Goal: Complete application form

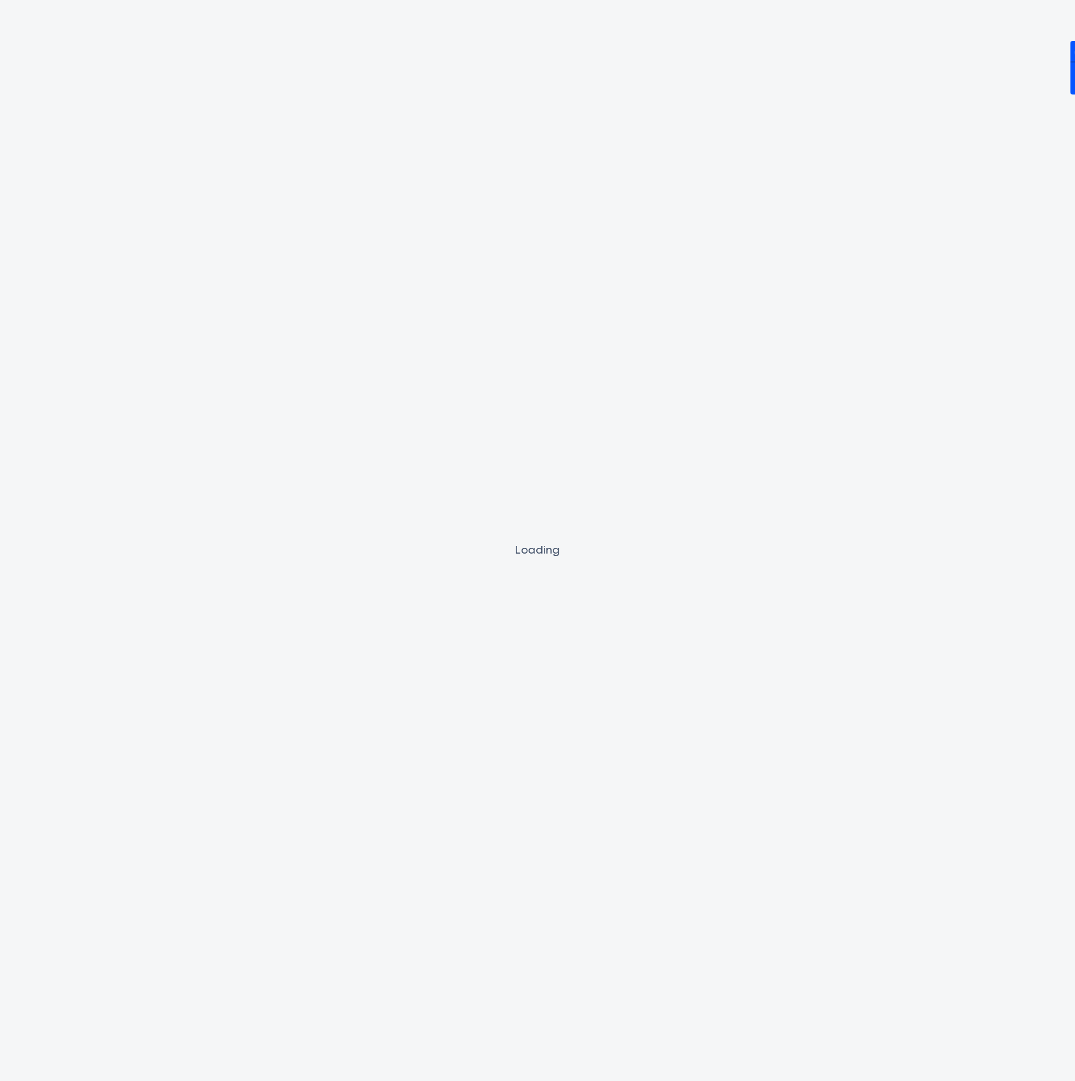
select select "MR"
select select "[GEOGRAPHIC_DATA]"
select select "SINGLE"
select select "PROPERTY"
select select "VEHICLE"
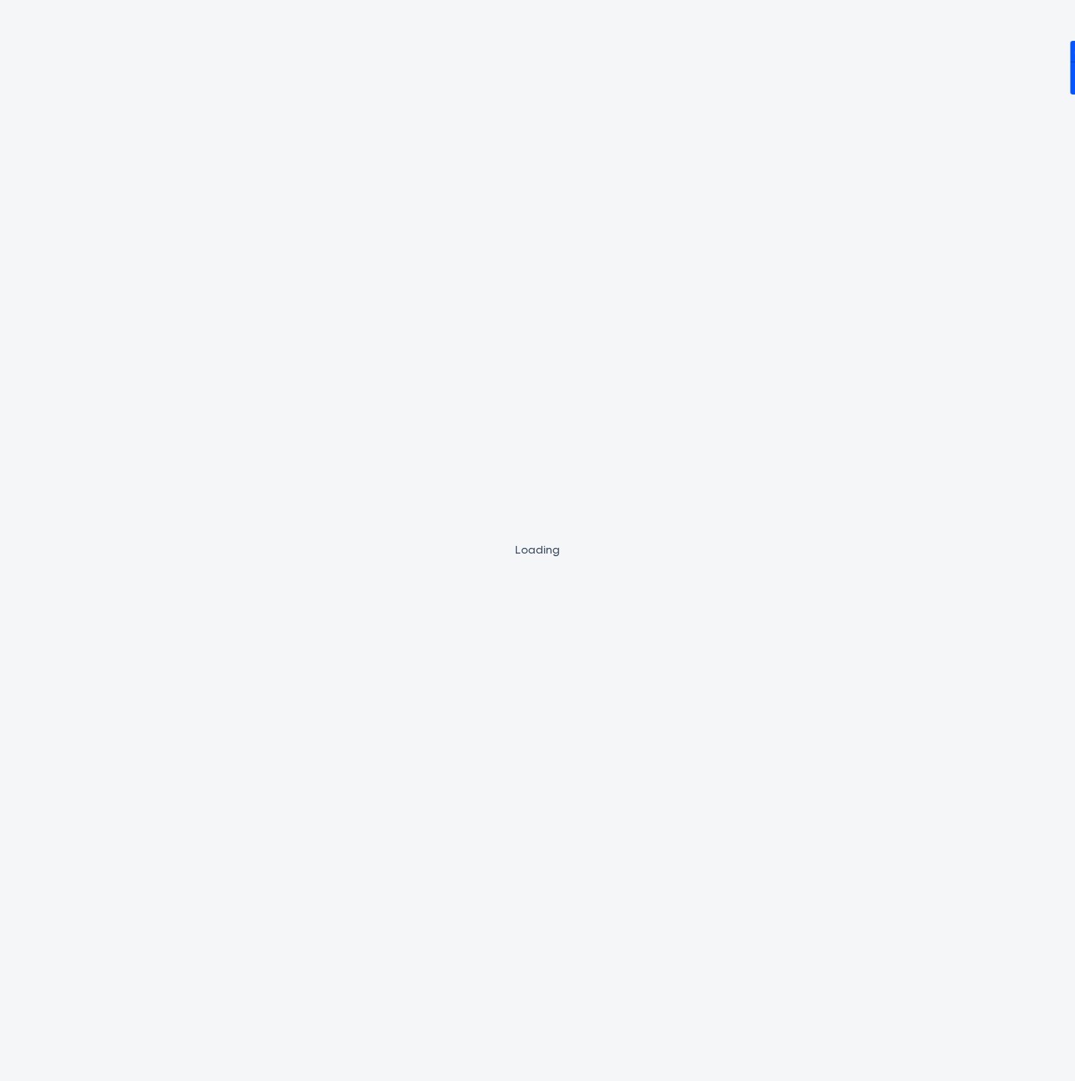
select select "VEHICLE"
select select "HOUSEHOLD_PERSONAL"
select select "OTHER"
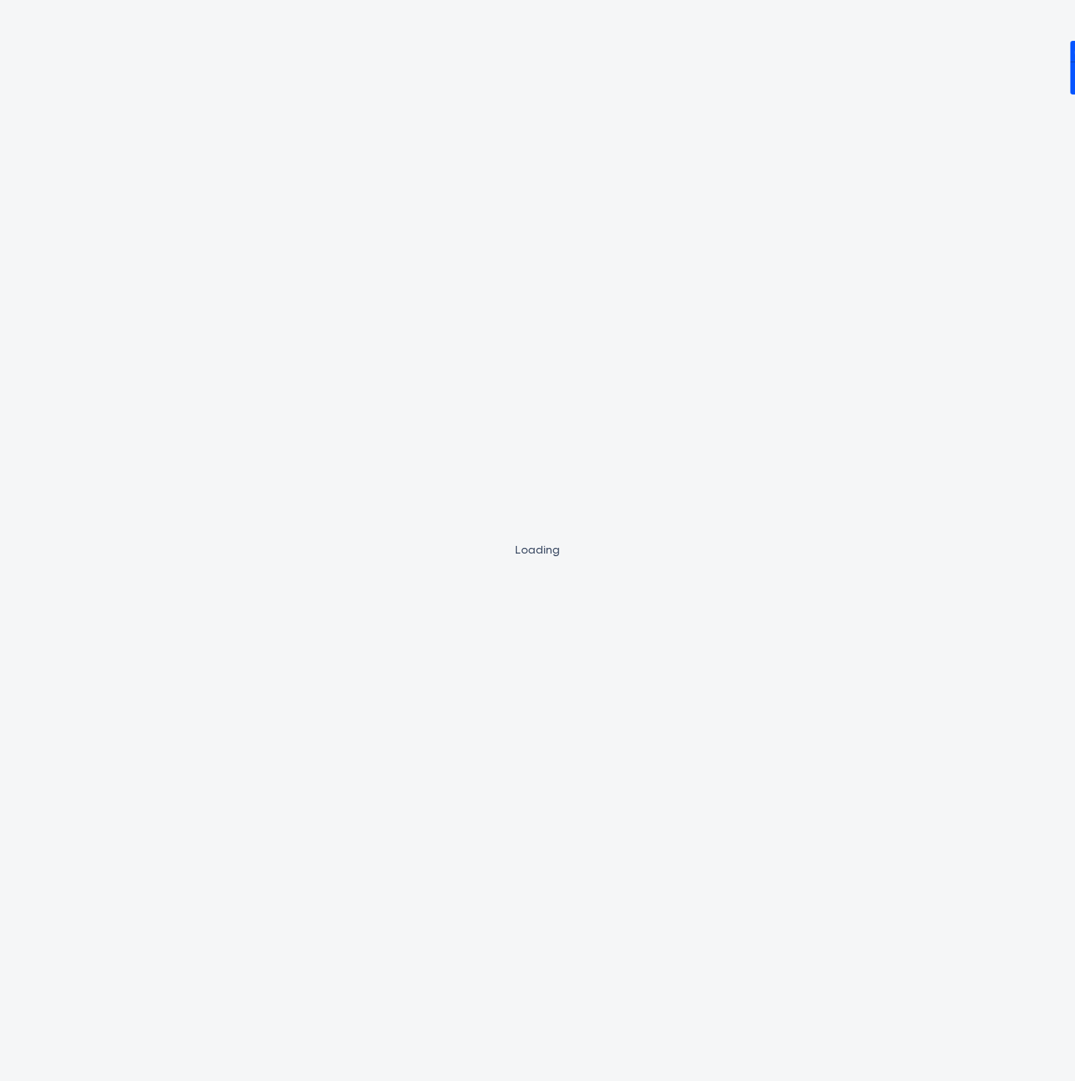
select select "MORTGAGE"
select select "CREDIT_CARD"
select select "VEHICLE_LOAN"
